Goal: Information Seeking & Learning: Learn about a topic

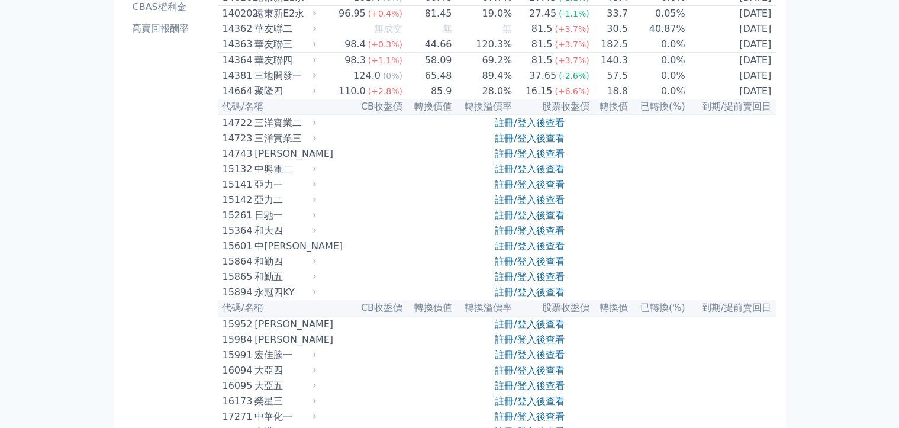
scroll to position [355, 0]
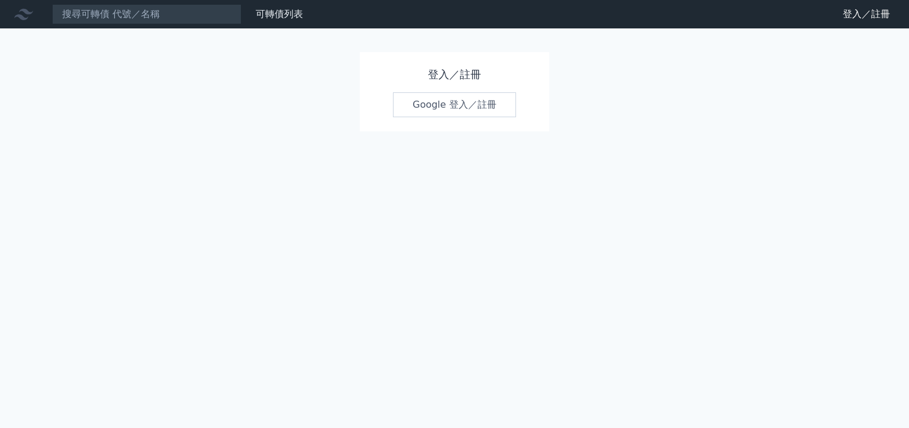
click at [455, 105] on link "Google 登入／註冊" at bounding box center [454, 104] width 123 height 25
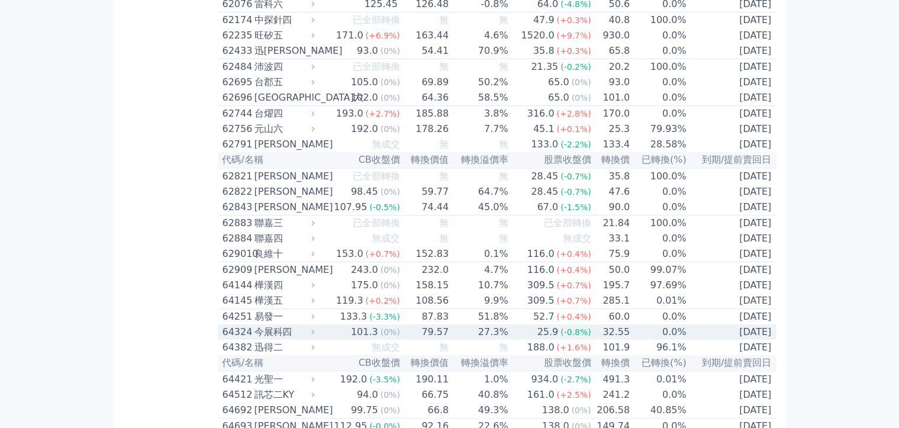
scroll to position [5092, 0]
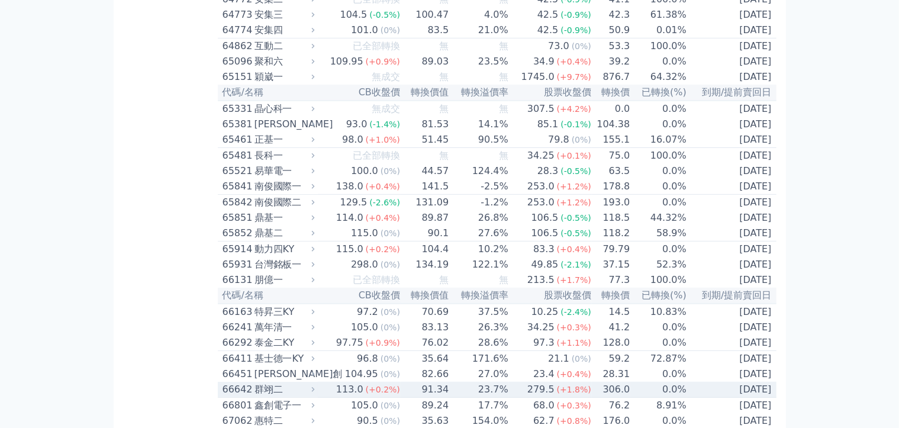
click at [255, 382] on div "群翊二" at bounding box center [284, 389] width 58 height 14
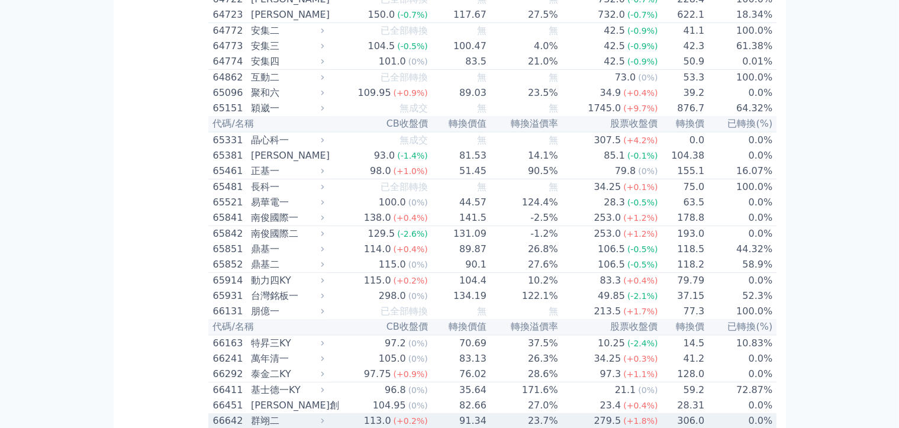
scroll to position [5033, 0]
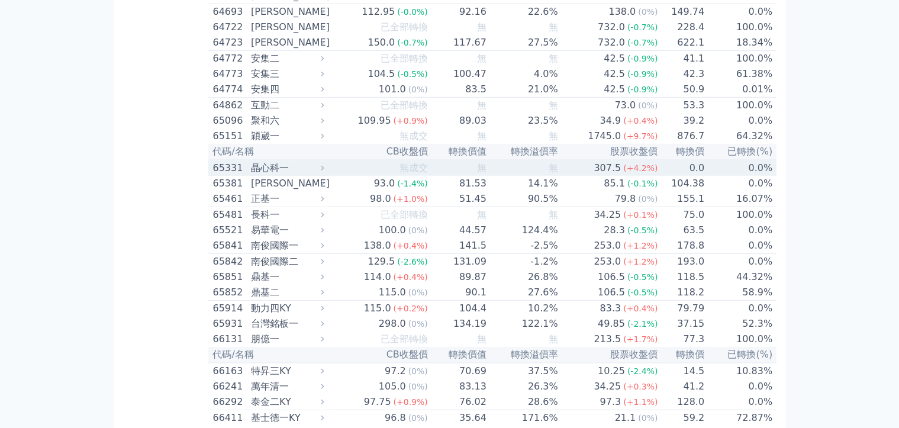
click at [251, 161] on div "晶心科一" at bounding box center [286, 168] width 70 height 14
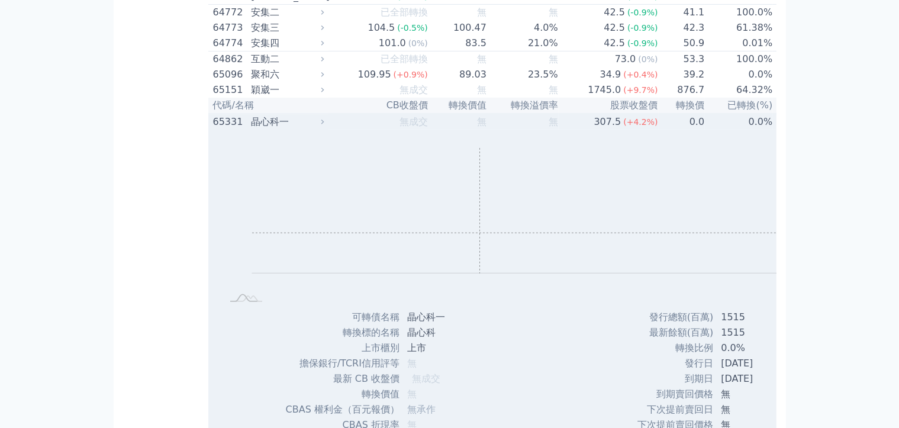
scroll to position [5092, 0]
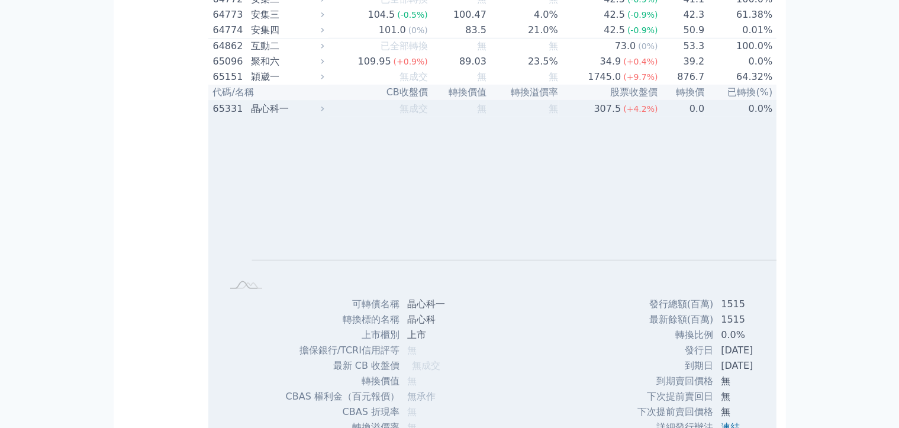
drag, startPoint x: 236, startPoint y: 329, endPoint x: 329, endPoint y: 325, distance: 93.6
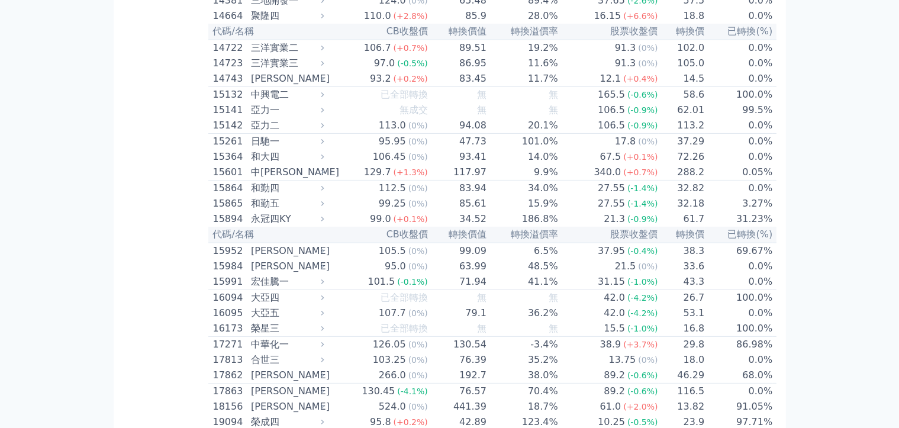
scroll to position [0, 0]
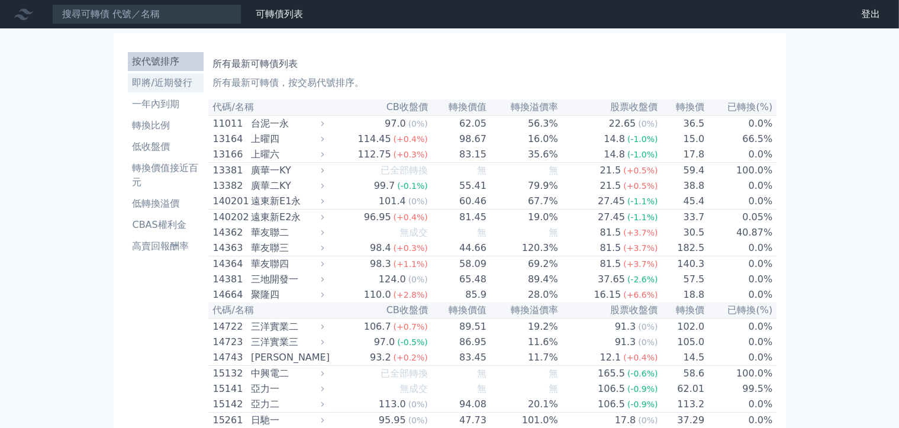
click at [149, 76] on li "即將/近期發行" at bounding box center [166, 83] width 76 height 14
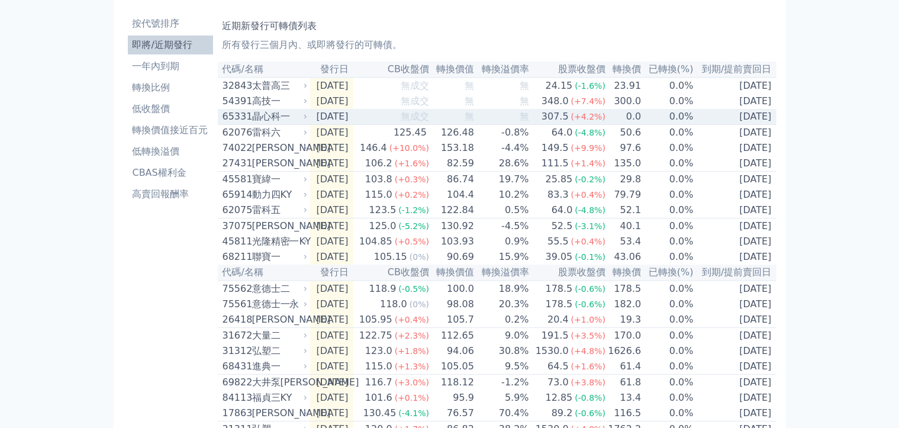
scroll to position [59, 0]
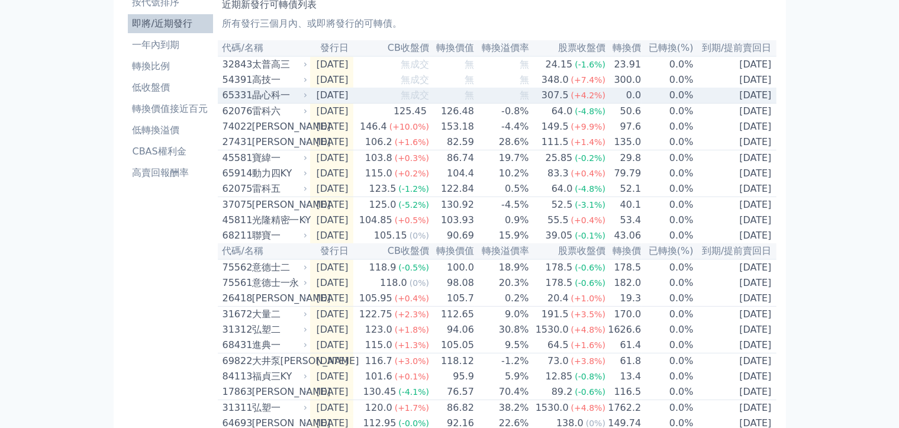
click at [310, 104] on td "[DATE]" at bounding box center [331, 96] width 43 height 16
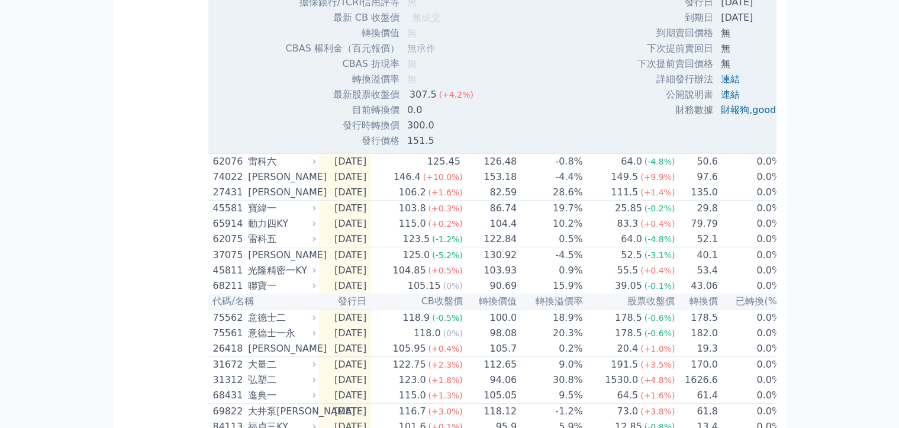
scroll to position [414, 0]
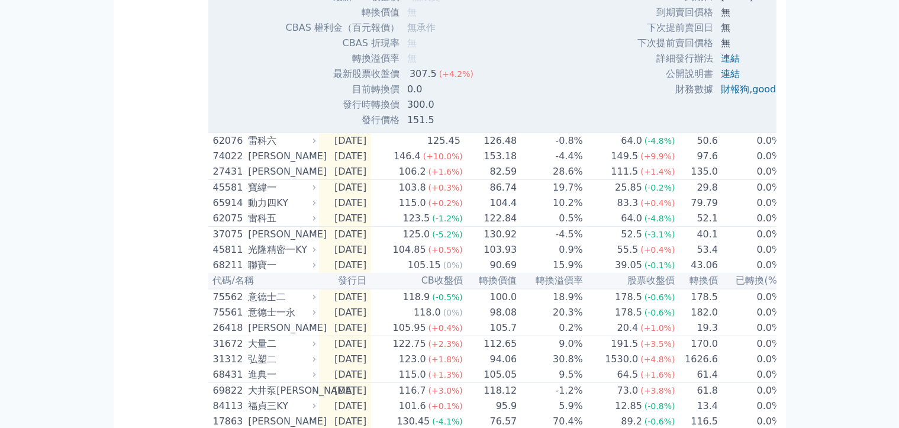
drag, startPoint x: 292, startPoint y: 97, endPoint x: 326, endPoint y: 92, distance: 34.0
copy td "晶心科一"
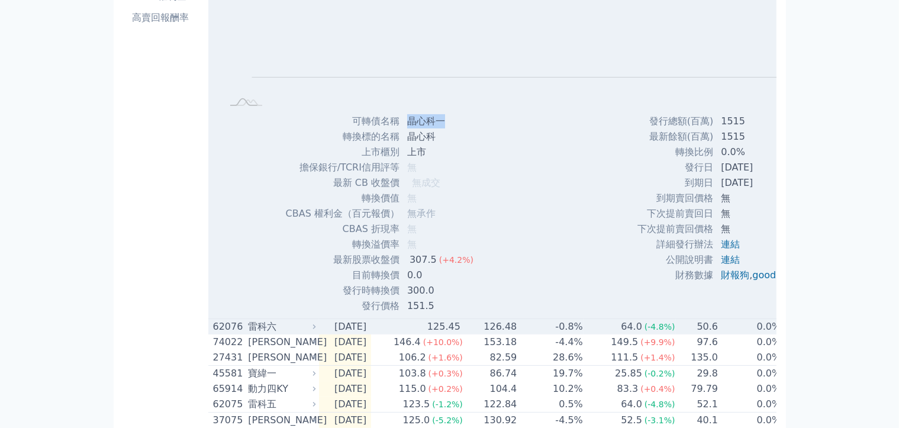
scroll to position [118, 0]
